Goal: Task Accomplishment & Management: Manage account settings

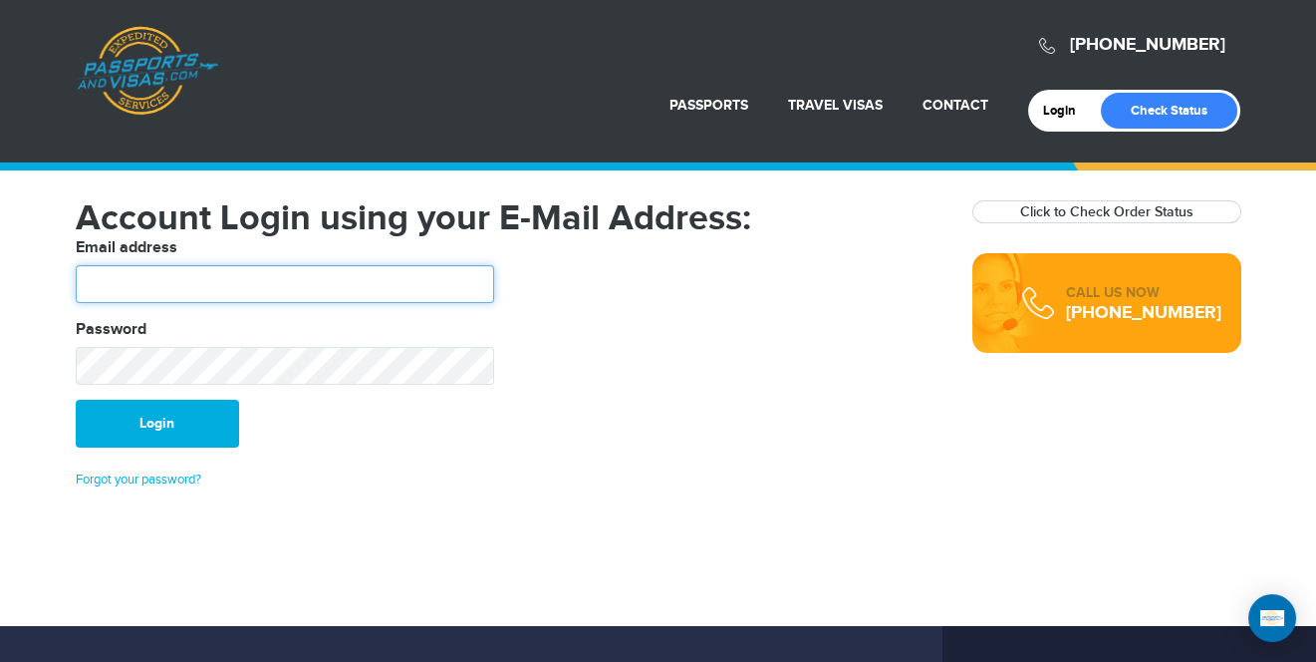
type input "********"
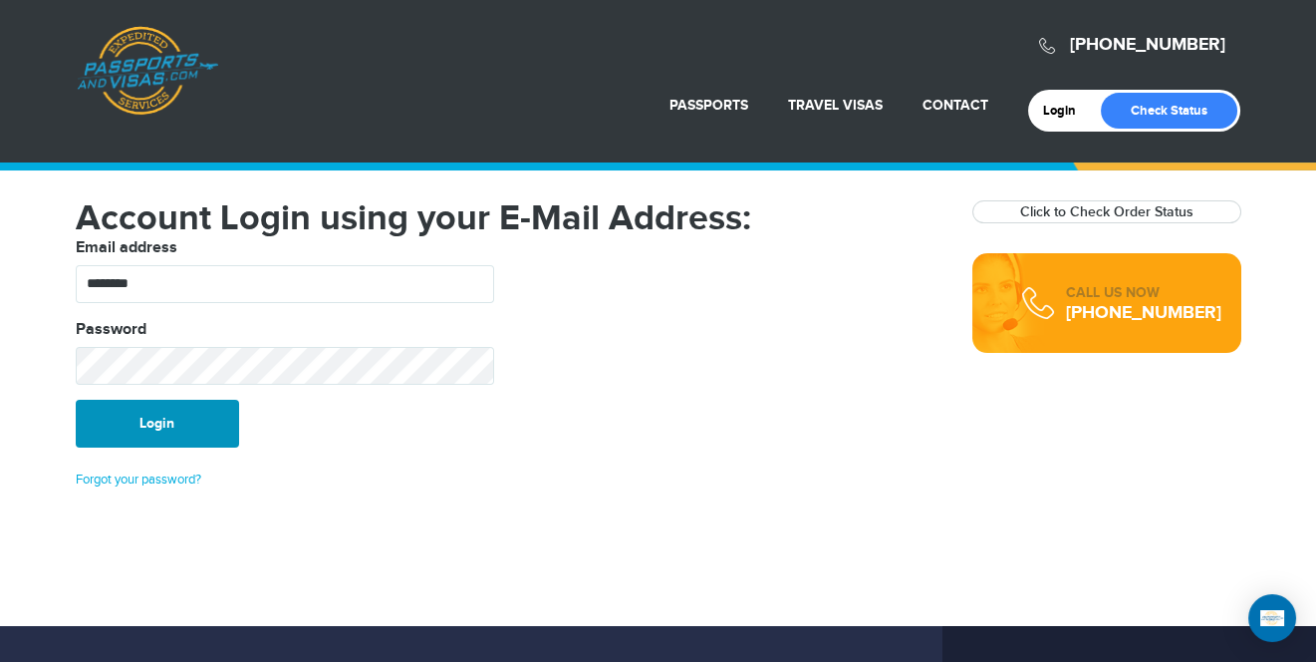
click at [181, 426] on button "Login" at bounding box center [157, 424] width 163 height 48
